Goal: Task Accomplishment & Management: Complete application form

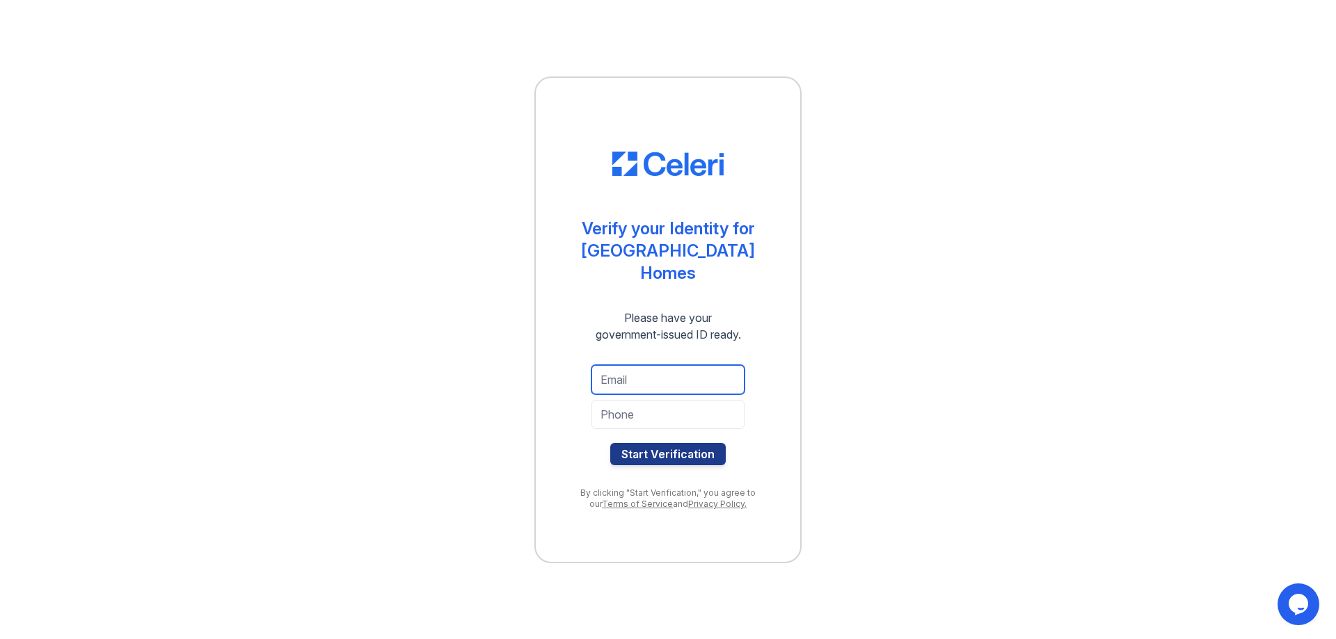
click at [663, 382] on input "email" at bounding box center [667, 379] width 153 height 29
click at [660, 372] on input "email" at bounding box center [667, 379] width 153 height 29
type input "[EMAIL_ADDRESS][DOMAIN_NAME]"
click at [665, 420] on input "tel" at bounding box center [667, 414] width 153 height 29
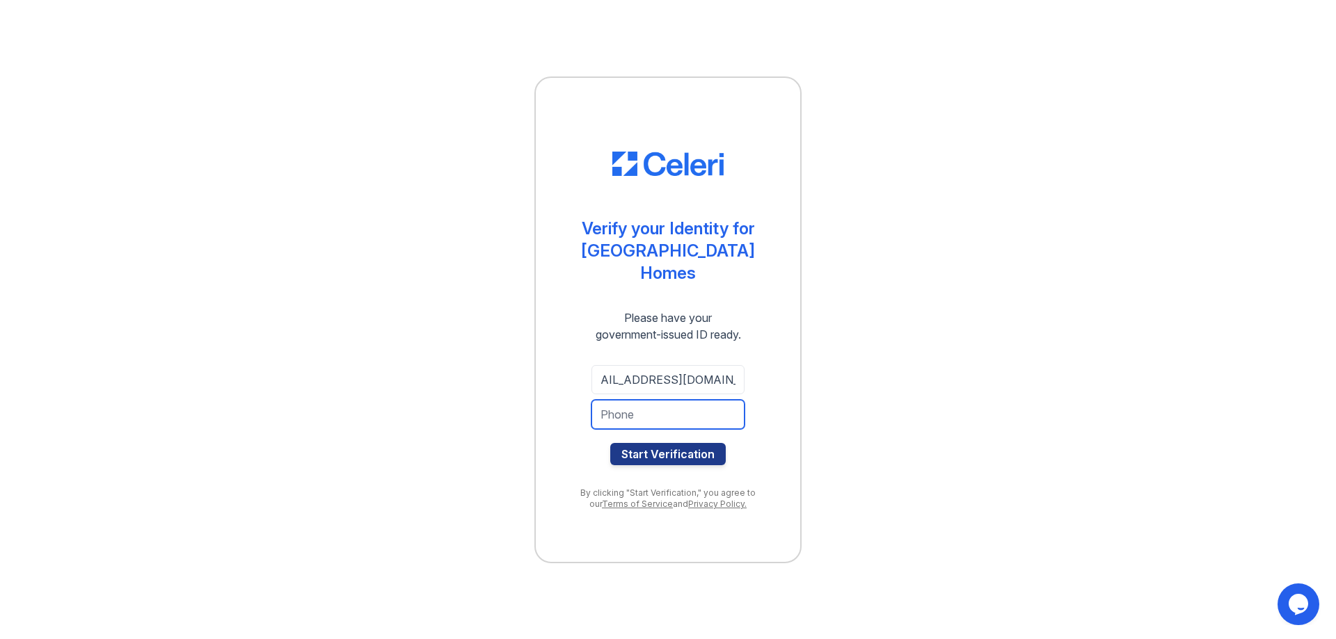
scroll to position [0, 0]
type input "469-762-9801"
click at [654, 457] on button "Start Verification" at bounding box center [668, 454] width 116 height 22
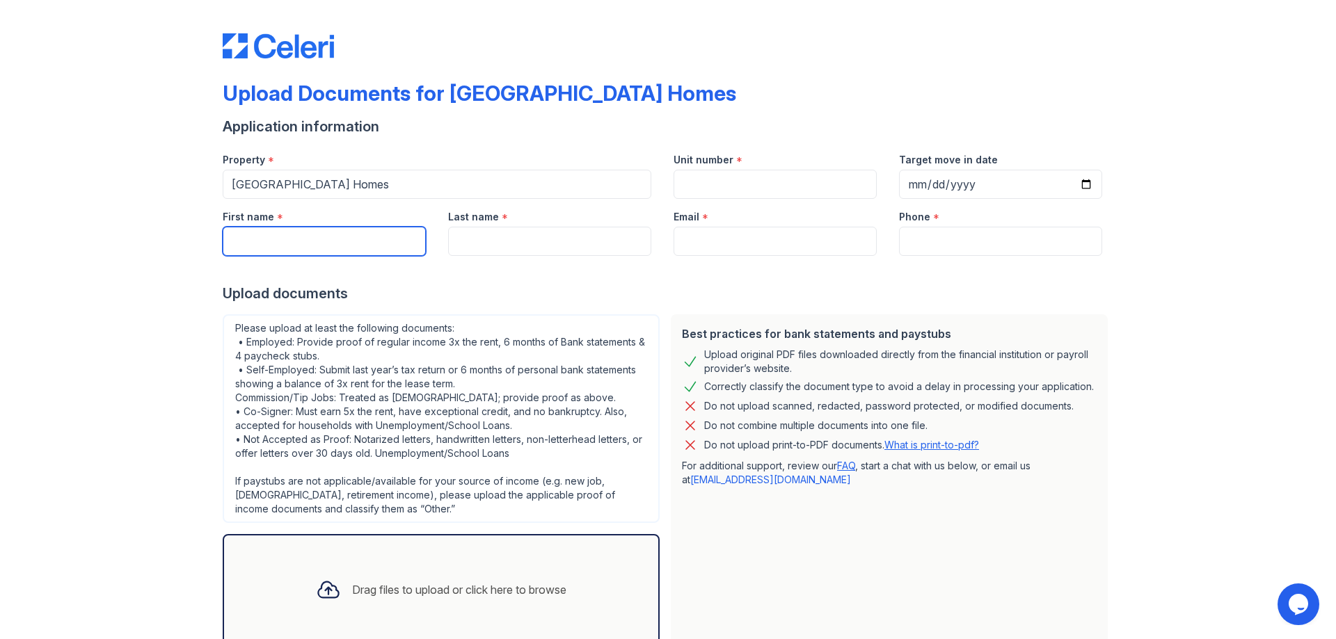
click at [335, 247] on input "First name" at bounding box center [324, 241] width 203 height 29
type input "[PERSON_NAME]"
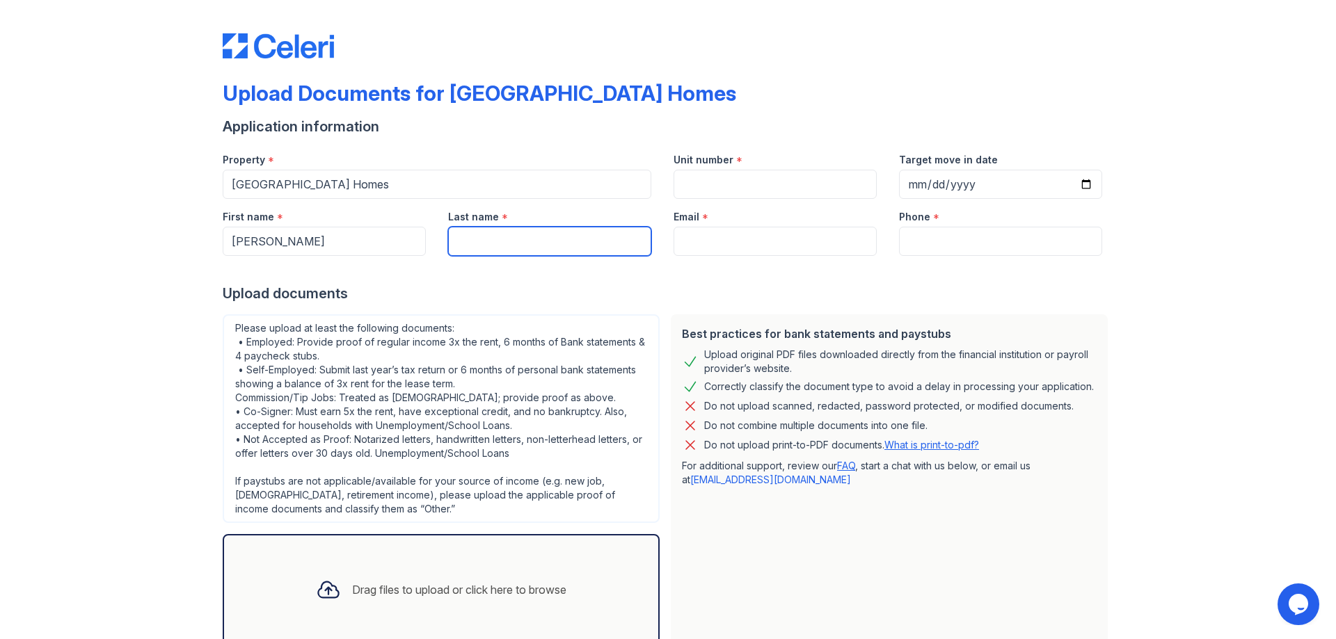
click at [520, 232] on input "Last name" at bounding box center [549, 241] width 203 height 29
type input "[PERSON_NAME]"
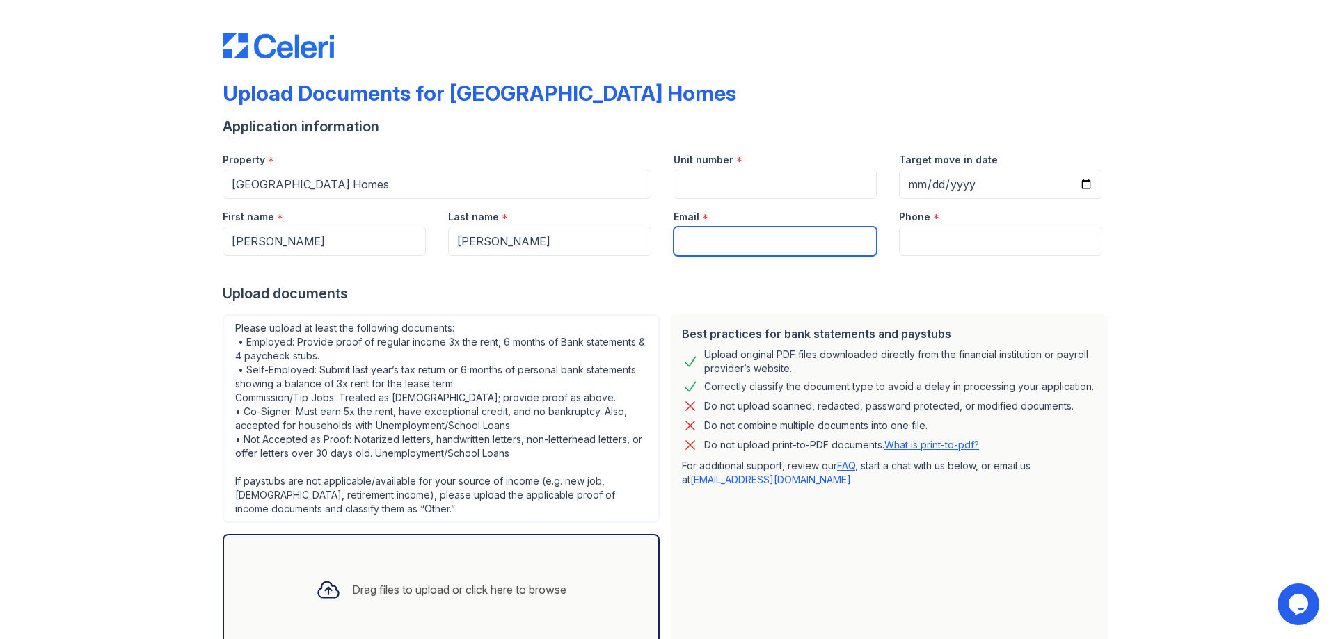
click at [735, 244] on input "Email" at bounding box center [775, 241] width 203 height 29
type input "[EMAIL_ADDRESS][DOMAIN_NAME]"
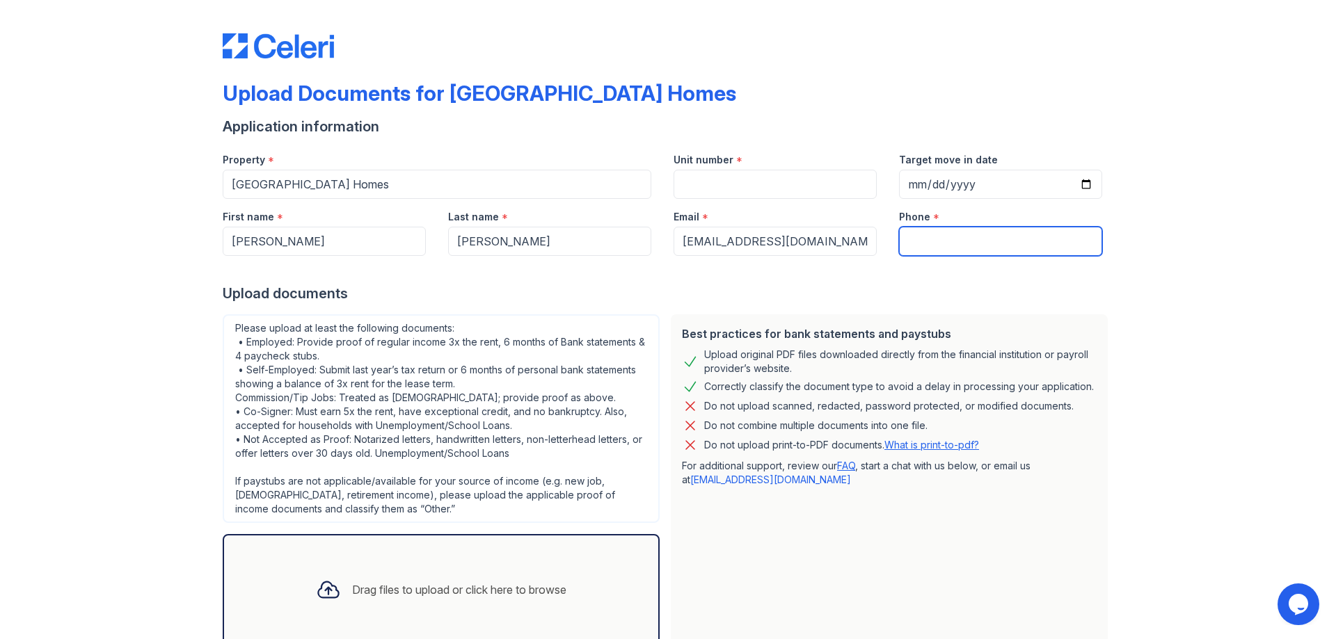
click at [912, 233] on input "Phone" at bounding box center [1000, 241] width 203 height 29
type input "4697629801"
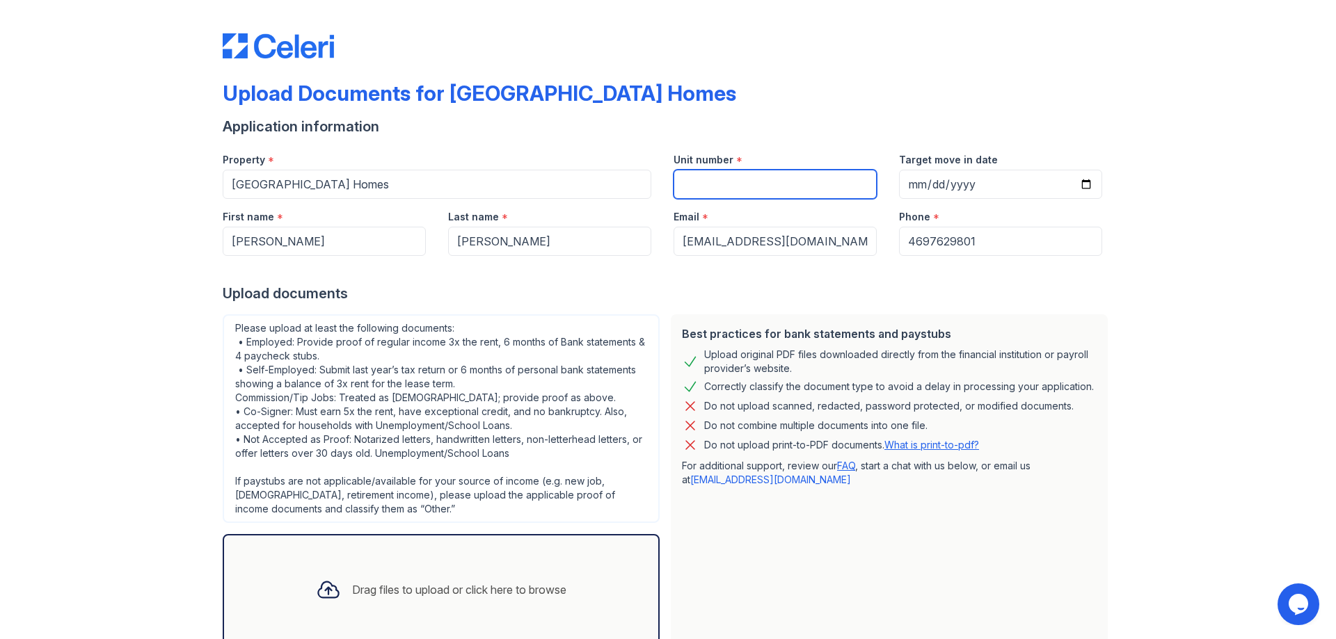
click at [732, 179] on input "Unit number" at bounding box center [775, 184] width 203 height 29
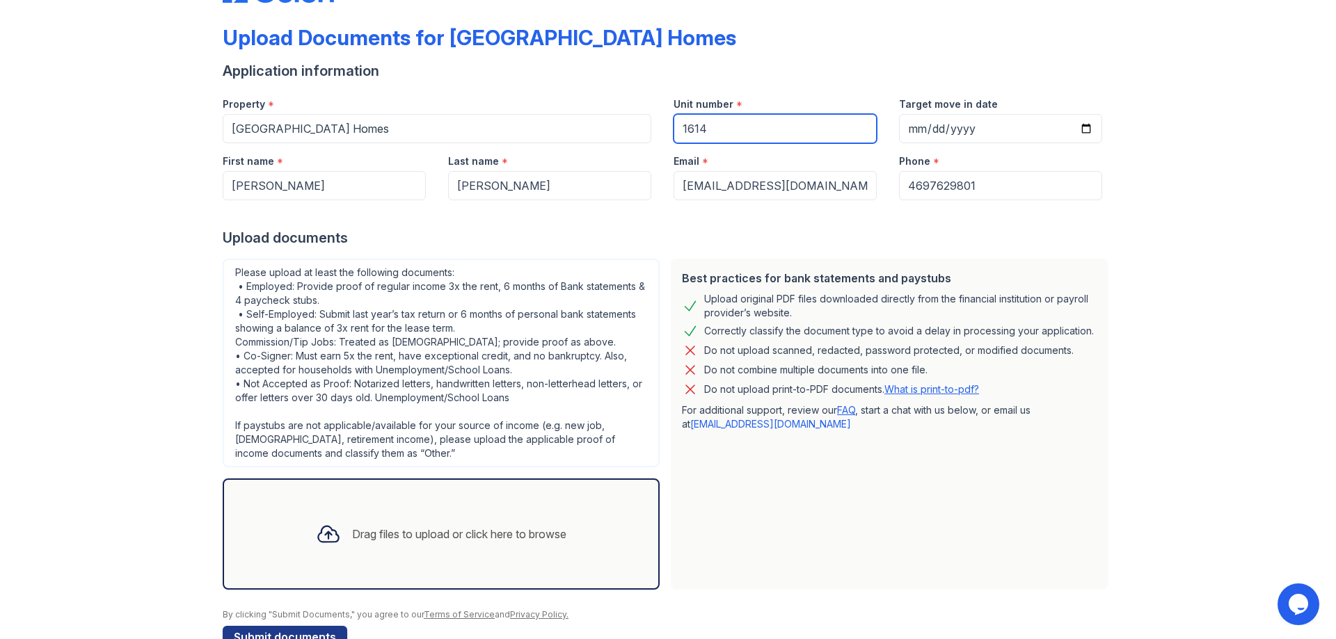
scroll to position [23, 0]
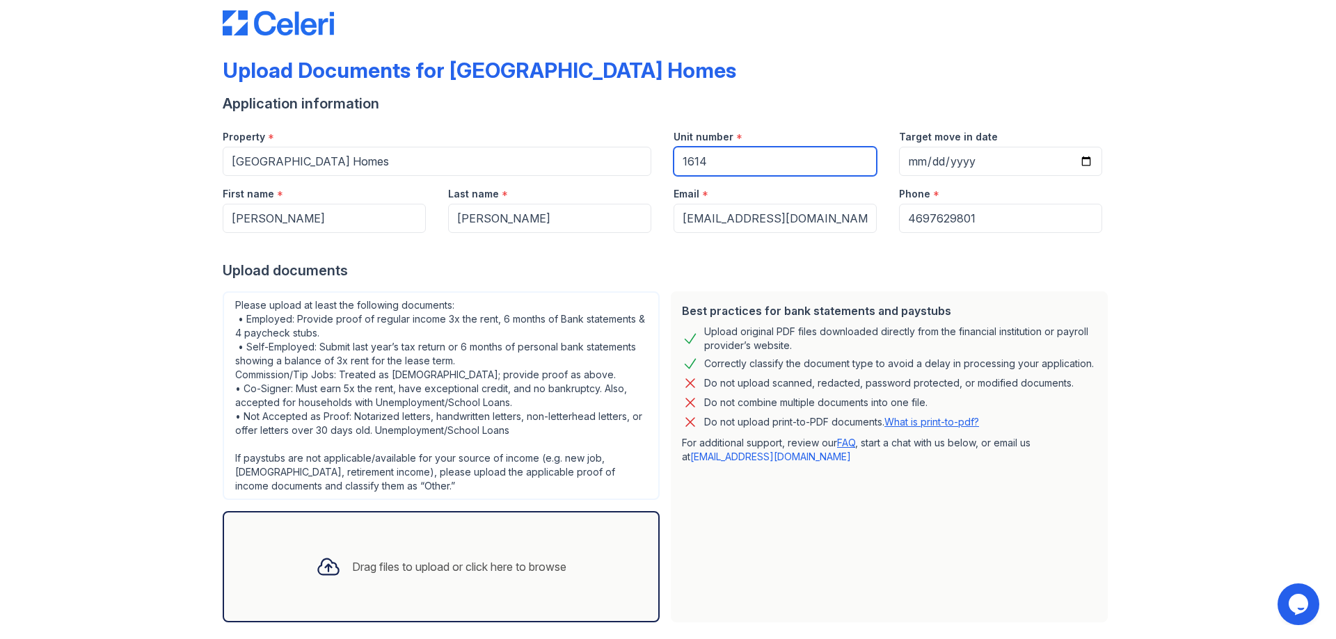
type input "1614"
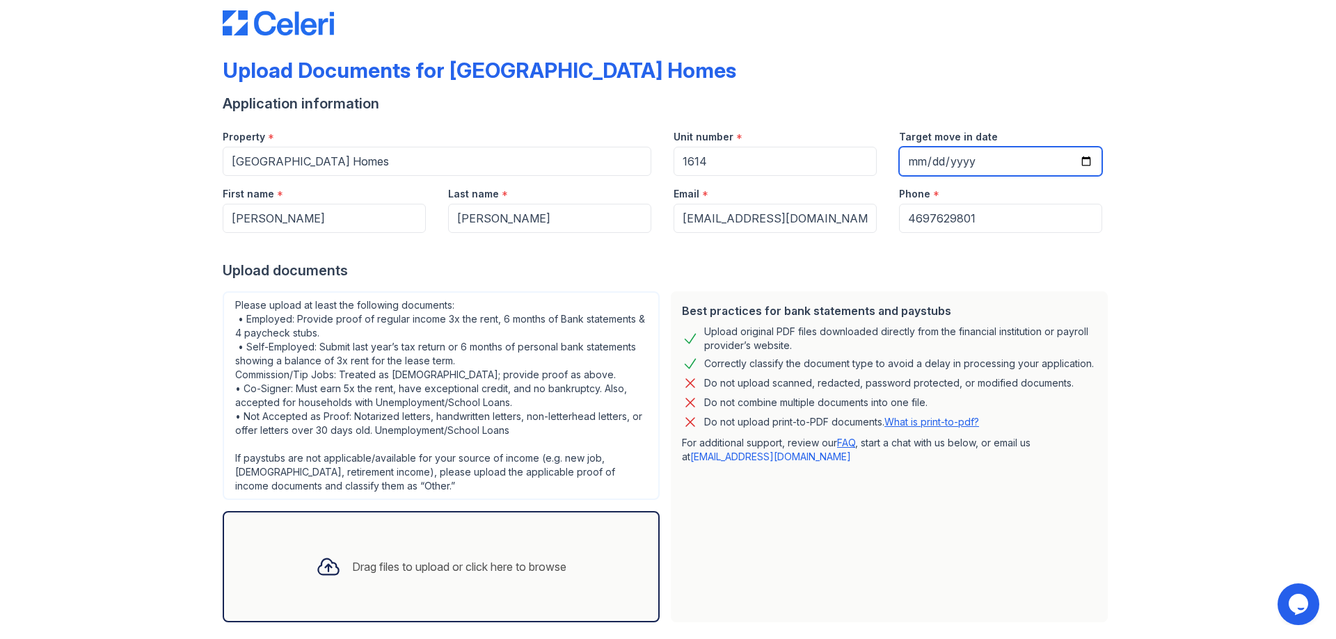
click at [957, 157] on input "Target move in date" at bounding box center [1000, 161] width 203 height 29
click at [987, 152] on input "Target move in date" at bounding box center [1000, 161] width 203 height 29
click at [1081, 157] on input "Target move in date" at bounding box center [1000, 161] width 203 height 29
type input "[DATE]"
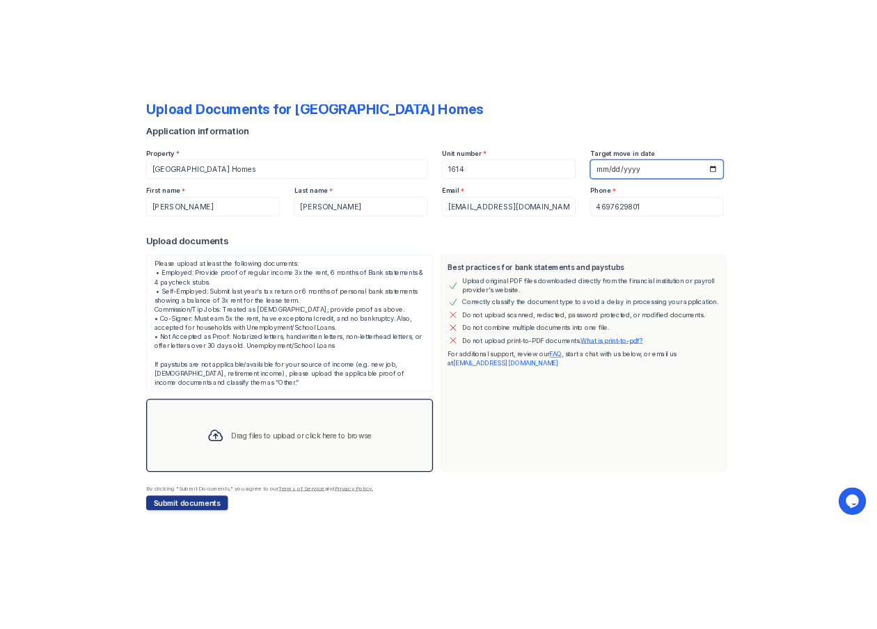
scroll to position [93, 0]
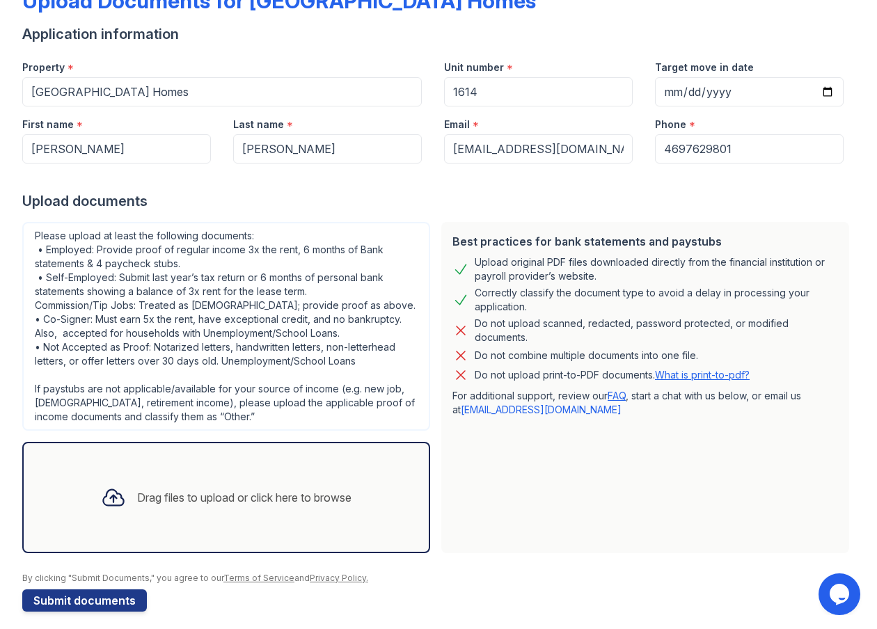
click at [127, 507] on div "Drag files to upload or click here to browse" at bounding box center [226, 497] width 273 height 47
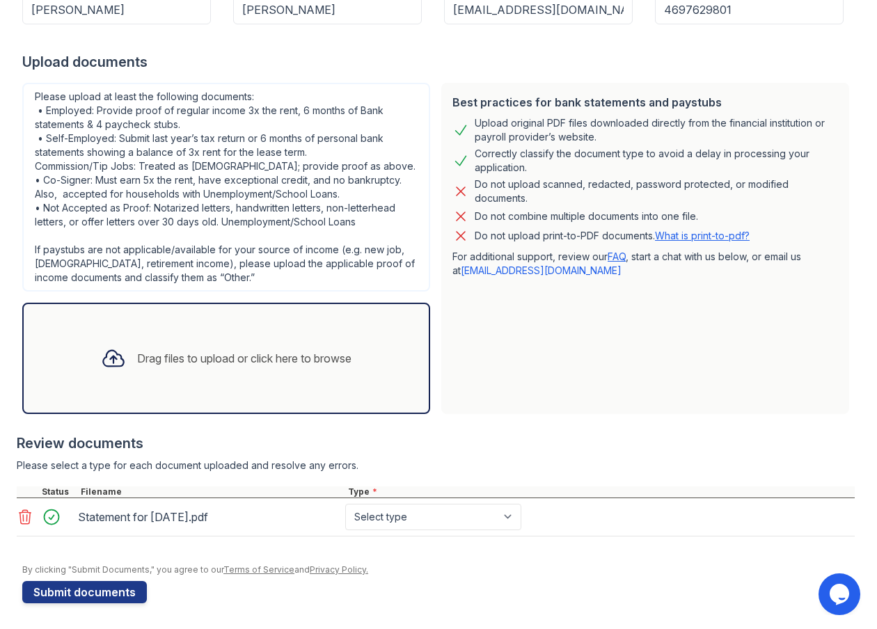
scroll to position [234, 0]
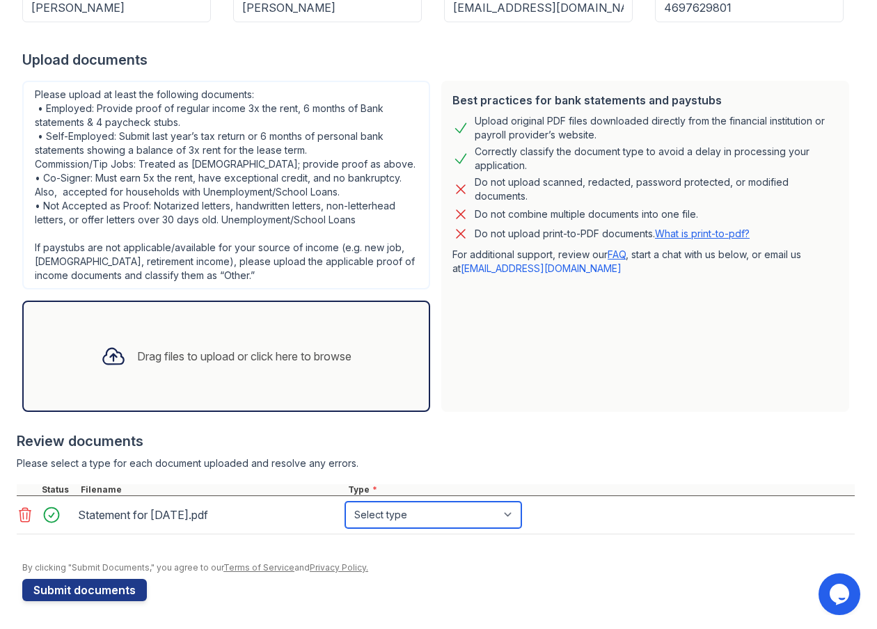
click at [478, 515] on select "Select type Paystub Bank Statement Offer Letter Tax Documents Benefit Award Let…" at bounding box center [433, 515] width 176 height 26
select select "paystub"
click at [345, 502] on select "Select type Paystub Bank Statement Offer Letter Tax Documents Benefit Award Let…" at bounding box center [433, 515] width 176 height 26
click at [236, 333] on div "Drag files to upload or click here to browse" at bounding box center [226, 356] width 273 height 47
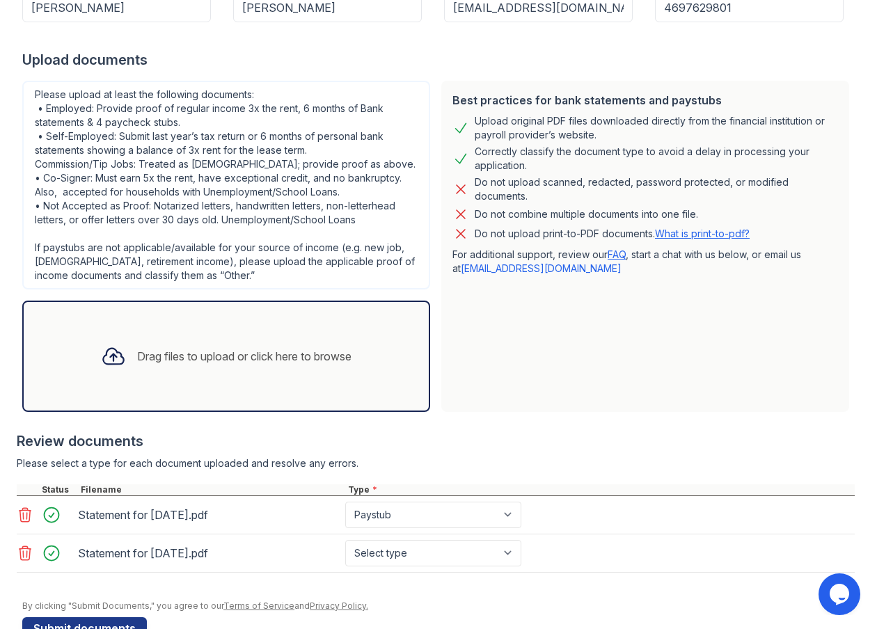
click at [313, 365] on div "Drag files to upload or click here to browse" at bounding box center [226, 356] width 273 height 47
click at [163, 352] on div "Drag files to upload or click here to browse" at bounding box center [244, 356] width 214 height 17
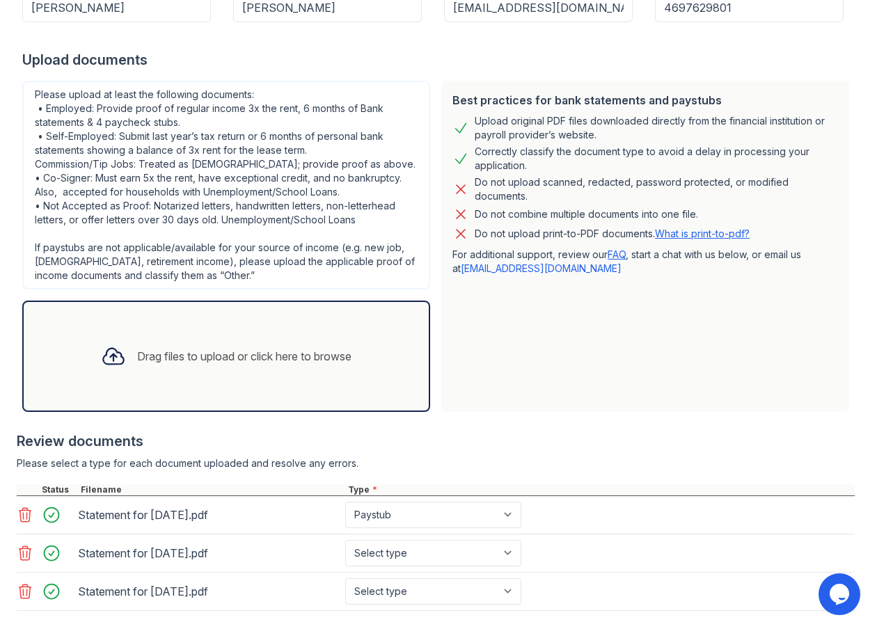
click at [186, 334] on div "Drag files to upload or click here to browse" at bounding box center [226, 356] width 273 height 47
click at [411, 564] on select "Select type Paystub Bank Statement Offer Letter Tax Documents Benefit Award Let…" at bounding box center [433, 553] width 176 height 26
select select "paystub"
click at [345, 540] on select "Select type Paystub Bank Statement Offer Letter Tax Documents Benefit Award Let…" at bounding box center [433, 553] width 176 height 26
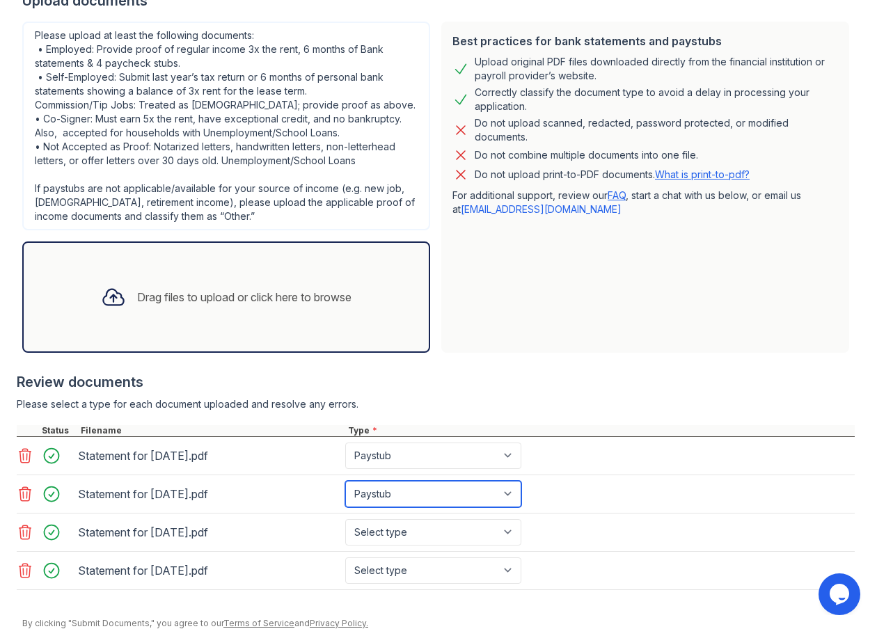
scroll to position [349, 0]
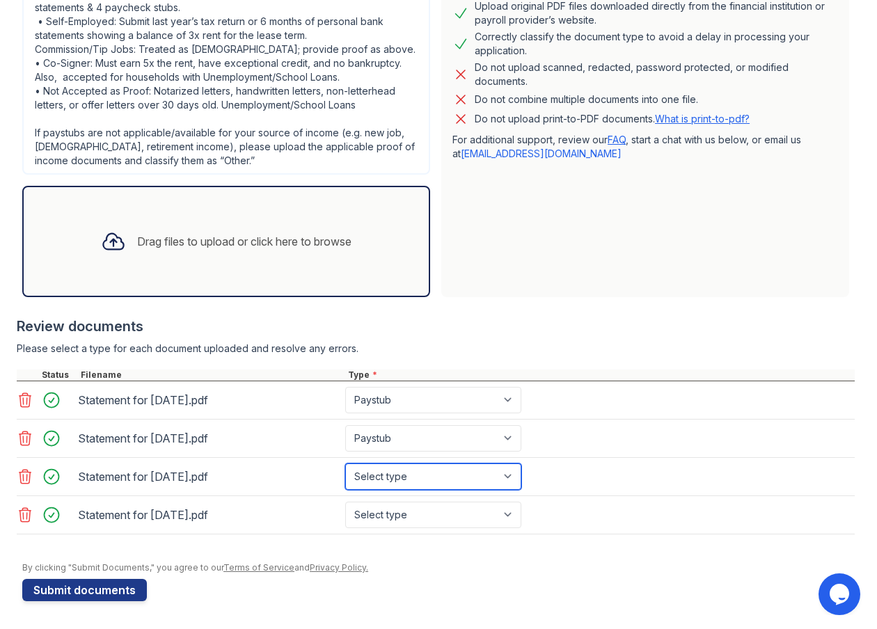
click at [438, 479] on select "Select type Paystub Bank Statement Offer Letter Tax Documents Benefit Award Let…" at bounding box center [433, 476] width 176 height 26
select select "paystub"
click at [345, 463] on select "Select type Paystub Bank Statement Offer Letter Tax Documents Benefit Award Let…" at bounding box center [433, 476] width 176 height 26
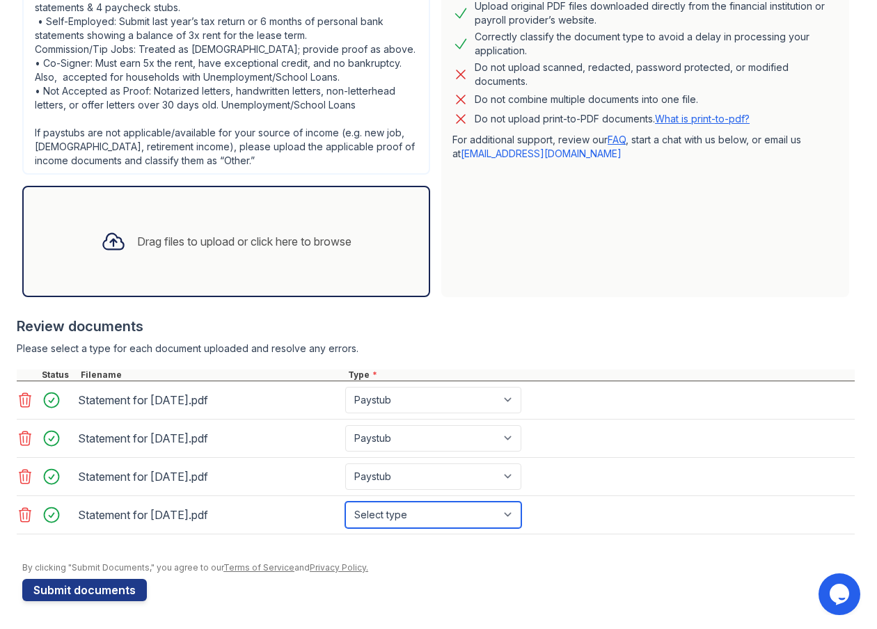
click at [431, 513] on select "Select type Paystub Bank Statement Offer Letter Tax Documents Benefit Award Let…" at bounding box center [433, 515] width 176 height 26
select select "paystub"
click at [345, 502] on select "Select type Paystub Bank Statement Offer Letter Tax Documents Benefit Award Let…" at bounding box center [433, 515] width 176 height 26
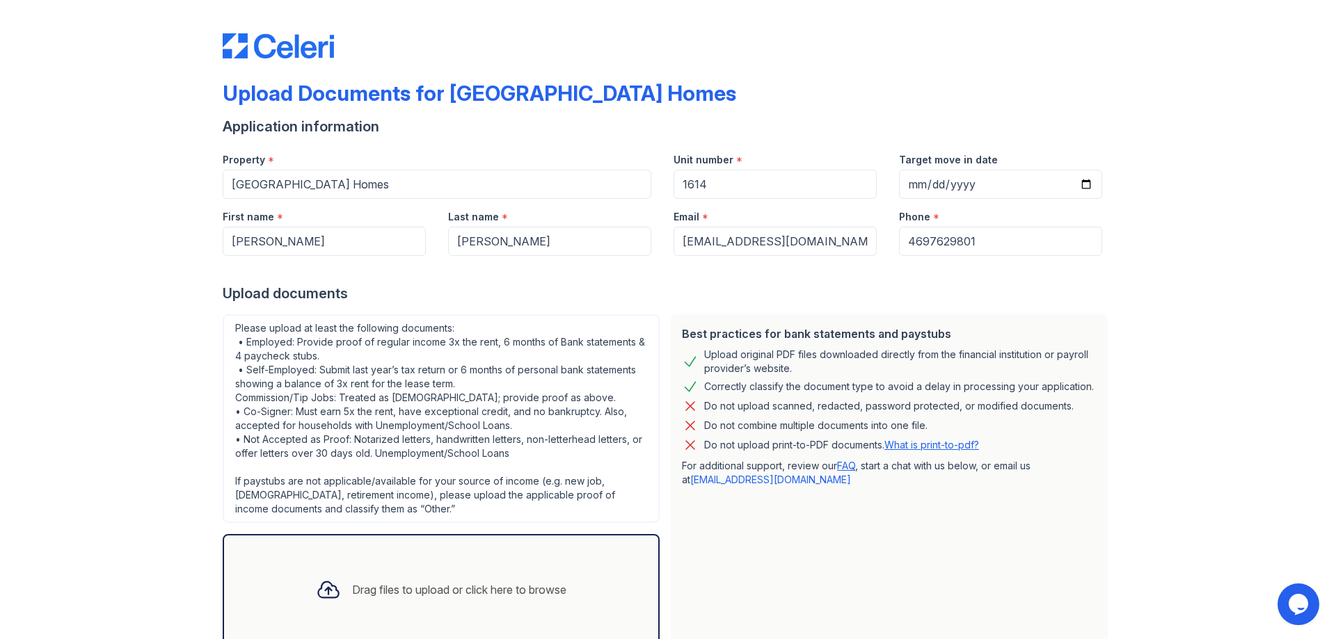
scroll to position [338, 0]
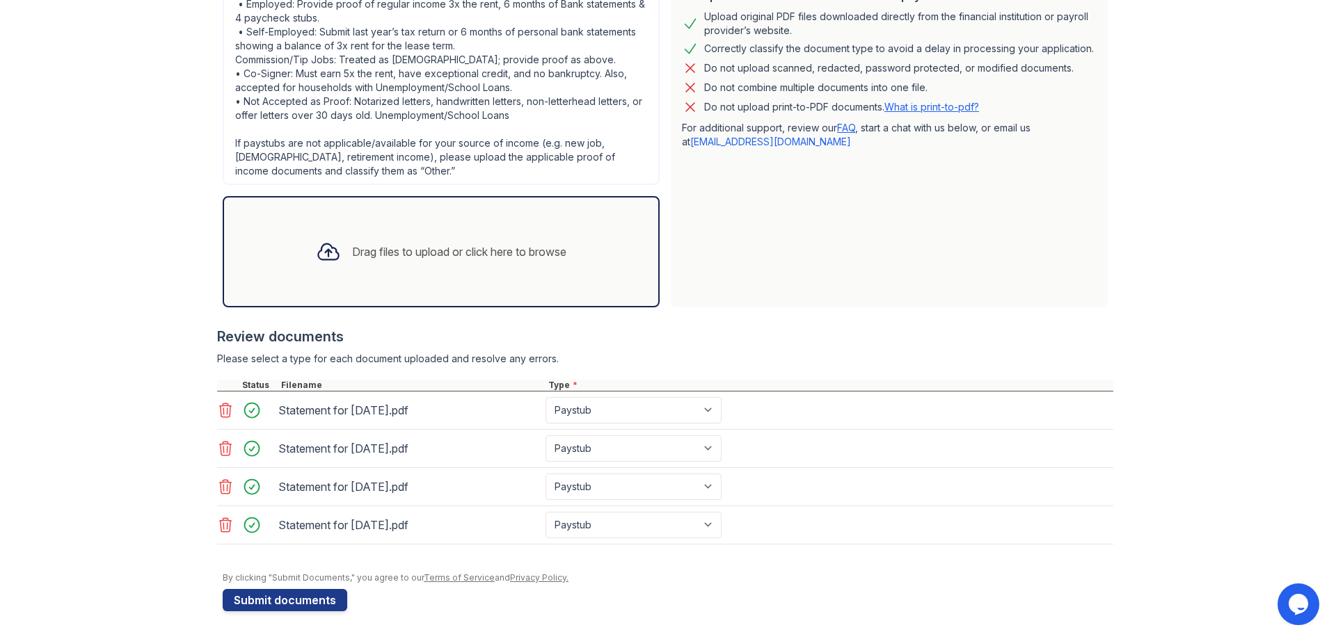
click at [418, 235] on div "Drag files to upload or click here to browse" at bounding box center [441, 251] width 273 height 47
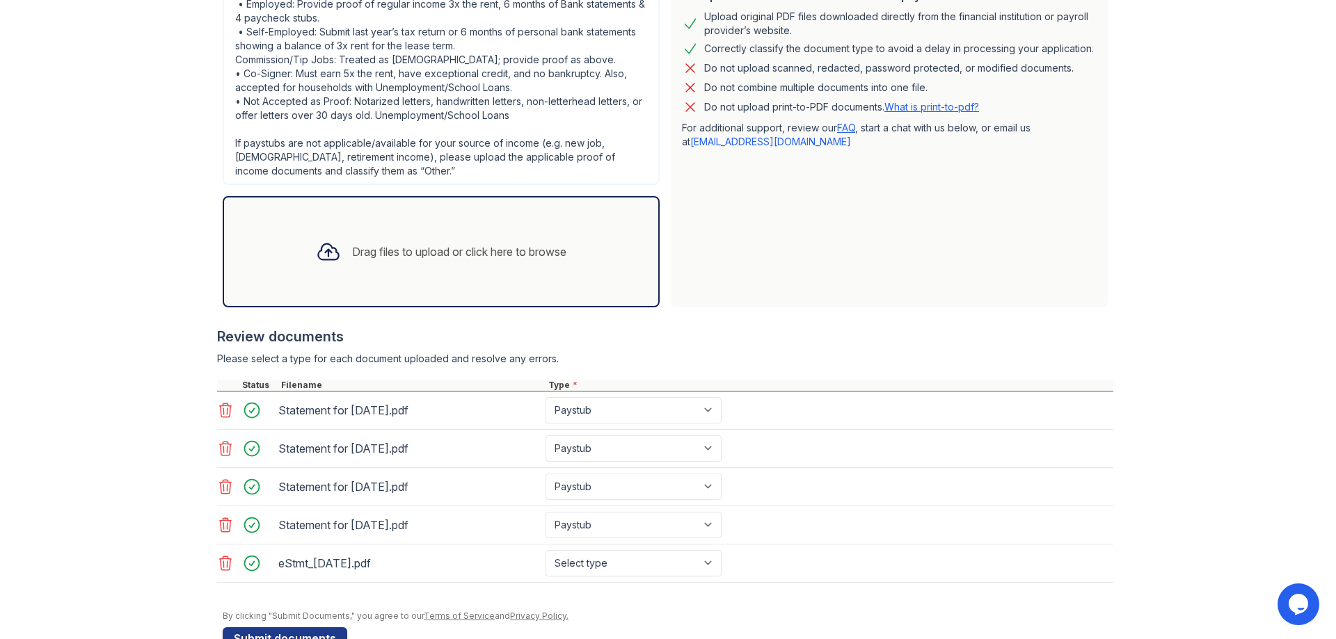
click at [335, 246] on div at bounding box center [328, 252] width 36 height 36
click at [323, 251] on icon at bounding box center [328, 251] width 25 height 25
click at [335, 251] on div at bounding box center [328, 252] width 36 height 36
click at [328, 252] on icon at bounding box center [328, 251] width 25 height 25
click at [353, 250] on div "Drag files to upload or click here to browse" at bounding box center [459, 252] width 214 height 17
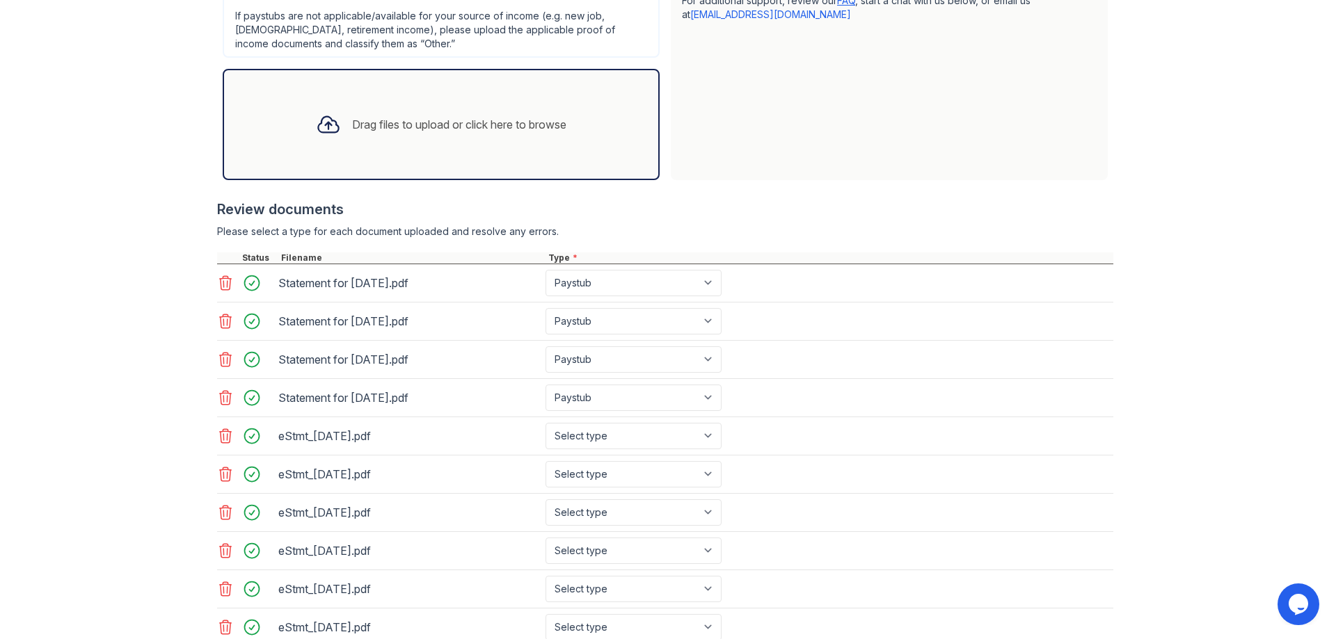
scroll to position [568, 0]
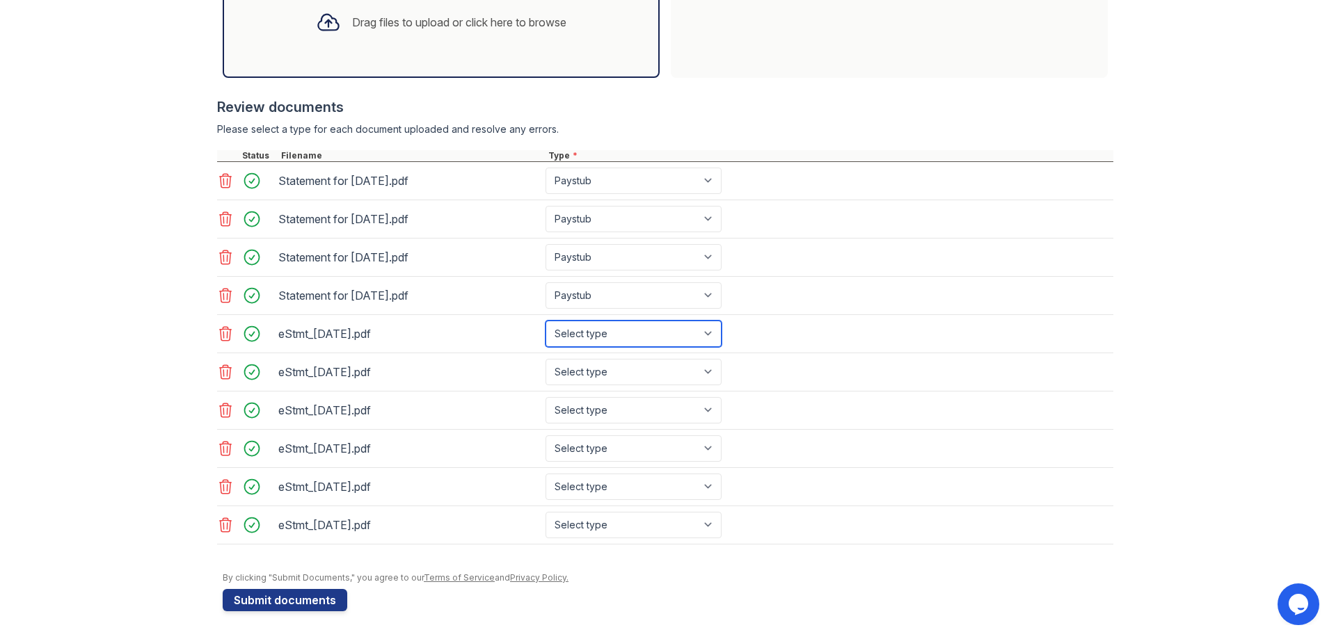
click at [682, 332] on select "Select type Paystub Bank Statement Offer Letter Tax Documents Benefit Award Let…" at bounding box center [634, 334] width 176 height 26
select select "bank_statement"
click at [546, 321] on select "Select type Paystub Bank Statement Offer Letter Tax Documents Benefit Award Let…" at bounding box center [634, 334] width 176 height 26
click at [628, 365] on select "Select type Paystub Bank Statement Offer Letter Tax Documents Benefit Award Let…" at bounding box center [634, 372] width 176 height 26
select select "bank_statement"
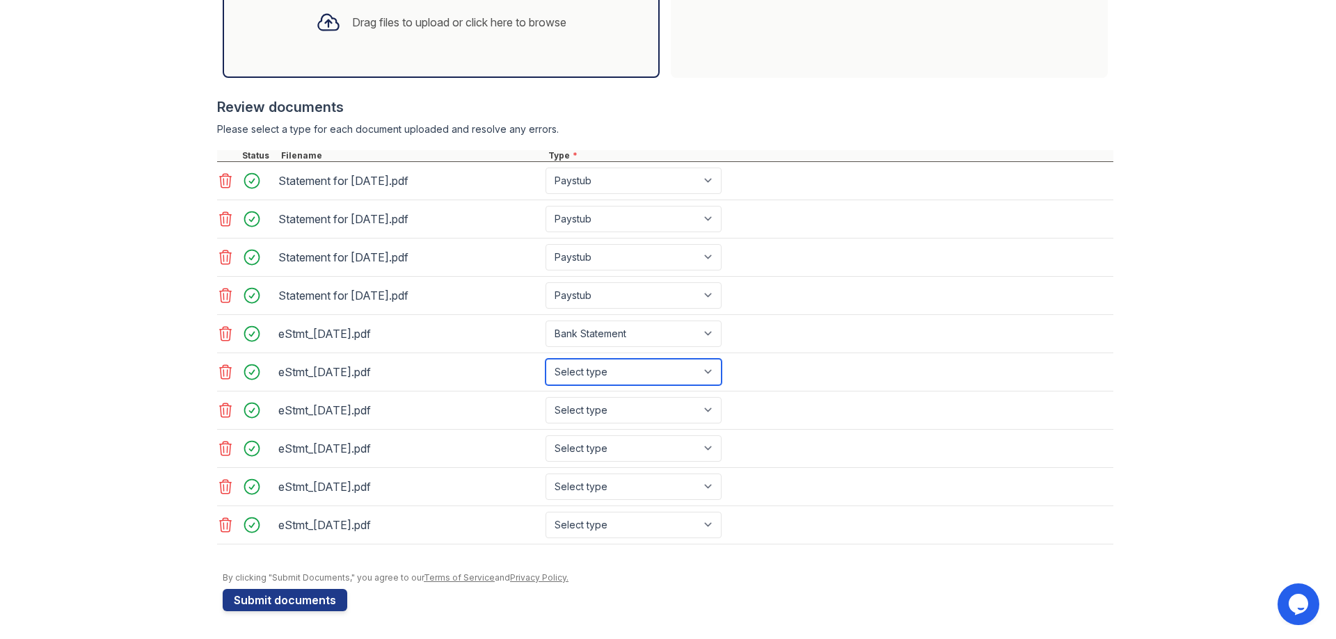
click at [546, 359] on select "Select type Paystub Bank Statement Offer Letter Tax Documents Benefit Award Let…" at bounding box center [634, 372] width 176 height 26
click at [629, 404] on select "Select type Paystub Bank Statement Offer Letter Tax Documents Benefit Award Let…" at bounding box center [634, 410] width 176 height 26
select select "bank_statement"
click at [546, 397] on select "Select type Paystub Bank Statement Offer Letter Tax Documents Benefit Award Let…" at bounding box center [634, 410] width 176 height 26
click at [623, 445] on select "Select type Paystub Bank Statement Offer Letter Tax Documents Benefit Award Let…" at bounding box center [634, 449] width 176 height 26
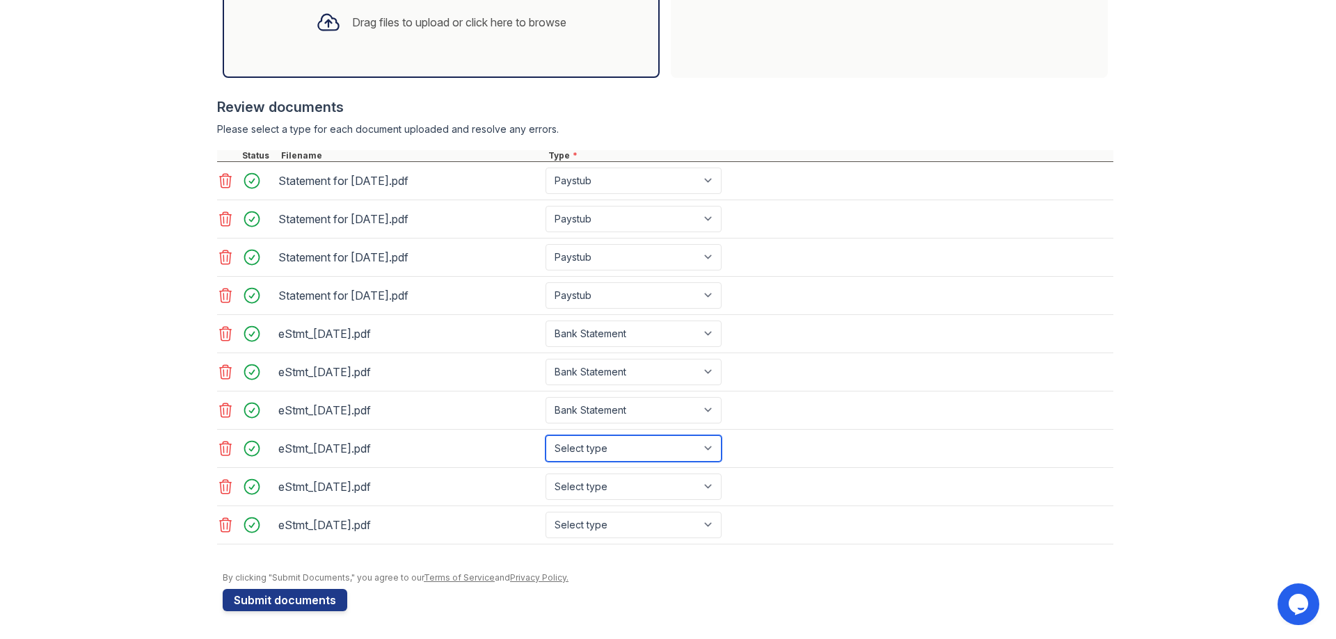
select select "bank_statement"
click at [546, 436] on select "Select type Paystub Bank Statement Offer Letter Tax Documents Benefit Award Let…" at bounding box center [634, 449] width 176 height 26
click at [625, 472] on div "eStmt_[DATE].pdf Select type Paystub Bank Statement Offer Letter Tax Documents …" at bounding box center [665, 487] width 896 height 38
click at [619, 486] on select "Select type Paystub Bank Statement Offer Letter Tax Documents Benefit Award Let…" at bounding box center [634, 487] width 176 height 26
select select "bank_statement"
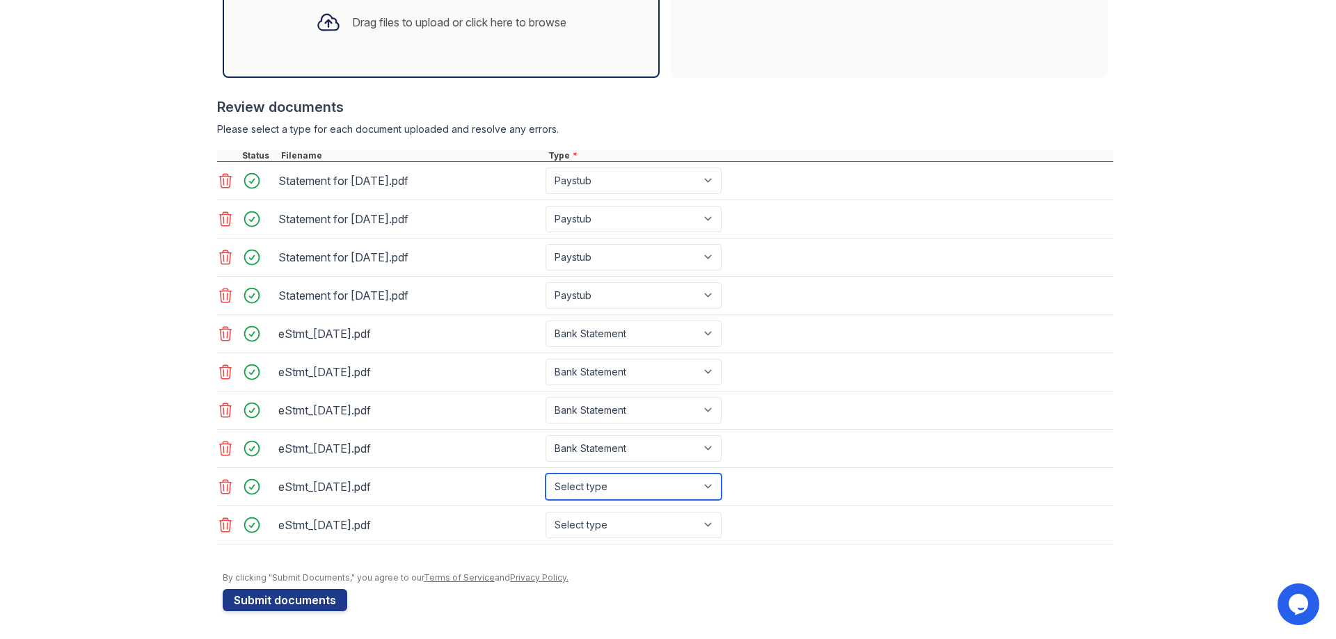
click at [546, 474] on select "Select type Paystub Bank Statement Offer Letter Tax Documents Benefit Award Let…" at bounding box center [634, 487] width 176 height 26
click at [633, 526] on select "Select type Paystub Bank Statement Offer Letter Tax Documents Benefit Award Let…" at bounding box center [634, 525] width 176 height 26
select select "bank_statement"
click at [546, 512] on select "Select type Paystub Bank Statement Offer Letter Tax Documents Benefit Award Let…" at bounding box center [634, 525] width 176 height 26
click at [277, 601] on button "Submit documents" at bounding box center [285, 600] width 125 height 22
